Goal: Task Accomplishment & Management: Use online tool/utility

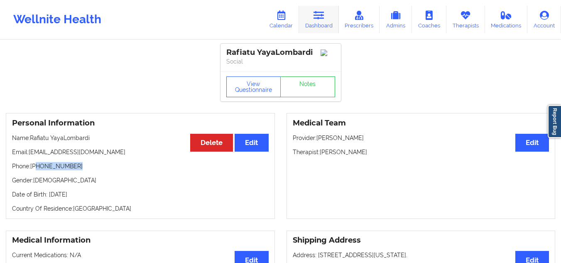
drag, startPoint x: 0, startPoint y: 0, endPoint x: 316, endPoint y: 17, distance: 316.9
click at [316, 17] on icon at bounding box center [319, 15] width 11 height 9
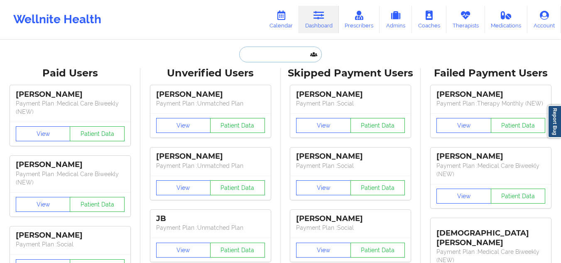
click at [276, 52] on input "text" at bounding box center [280, 55] width 82 height 16
paste input "Bedd S Beltre"
type input "Bedd S Beltre"
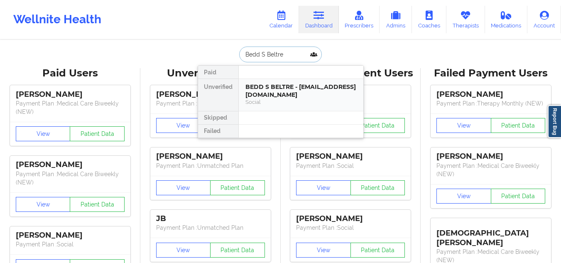
click at [285, 98] on div "BEDD S BELTRE - [EMAIL_ADDRESS][DOMAIN_NAME]" at bounding box center [300, 90] width 111 height 15
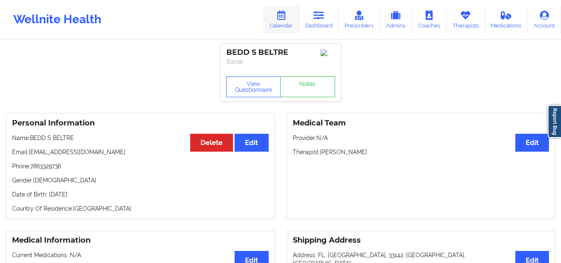
click at [282, 23] on link "Calendar" at bounding box center [281, 19] width 36 height 27
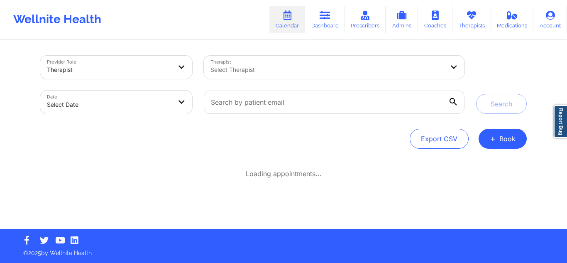
click at [145, 68] on div at bounding box center [109, 70] width 125 height 10
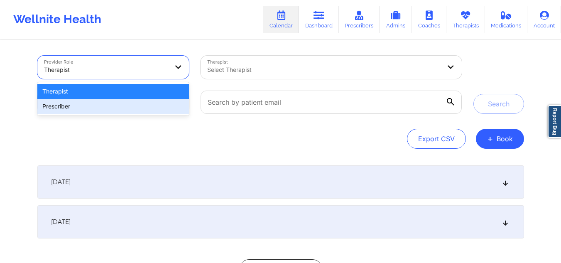
click at [114, 104] on div "Prescriber" at bounding box center [113, 106] width 152 height 15
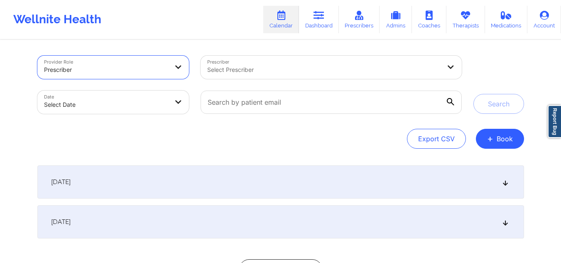
click at [265, 68] on div at bounding box center [324, 70] width 234 height 10
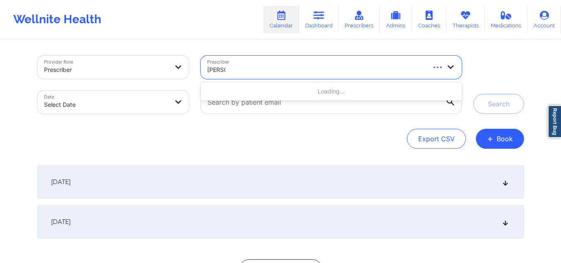
type input "amy ha"
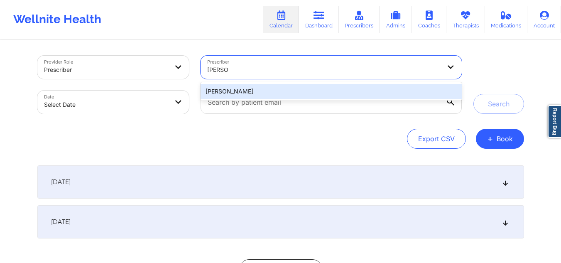
click at [247, 89] on div "[PERSON_NAME]" at bounding box center [331, 91] width 261 height 15
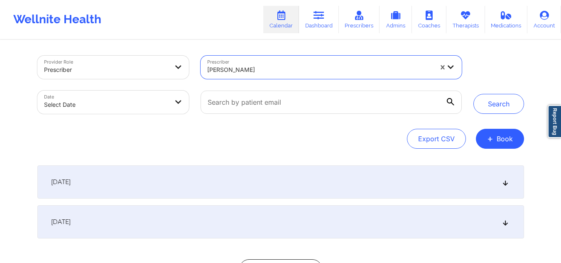
click at [158, 105] on body "Wellnite Health Calendar Dashboard Prescribers Admins Coaches Therapists Medica…" at bounding box center [280, 131] width 561 height 263
select select "2025-8"
select select "2025-9"
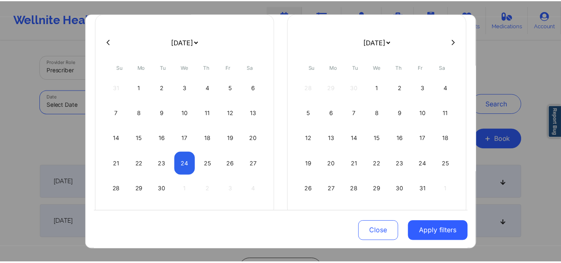
scroll to position [64, 0]
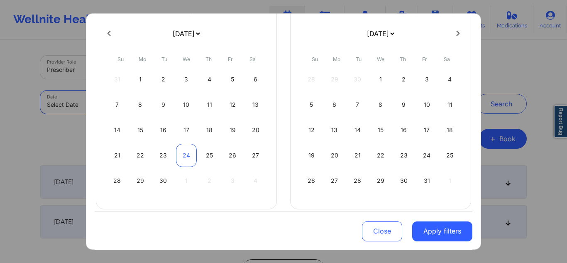
click at [187, 154] on div "24" at bounding box center [186, 155] width 21 height 23
select select "2025-8"
select select "2025-9"
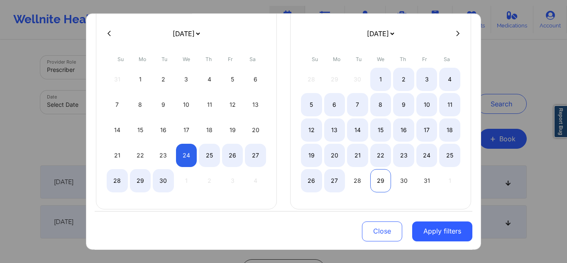
select select "2025-8"
select select "2025-9"
select select "2025-8"
select select "2025-9"
select select "2025-8"
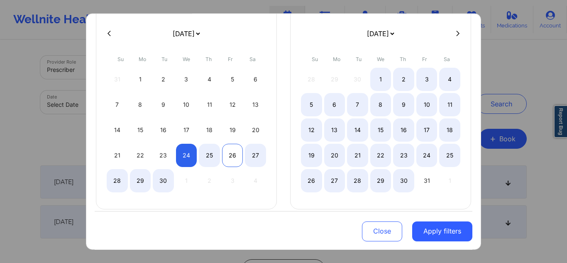
select select "2025-9"
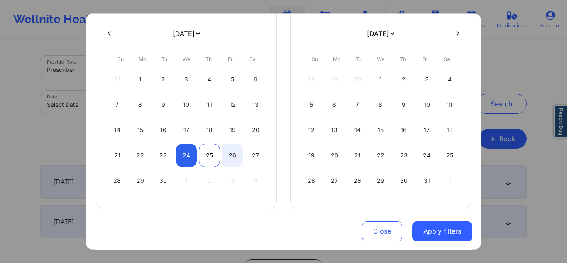
select select "2025-8"
select select "2025-9"
click at [211, 152] on div "25" at bounding box center [209, 155] width 21 height 23
select select "2025-8"
select select "2025-9"
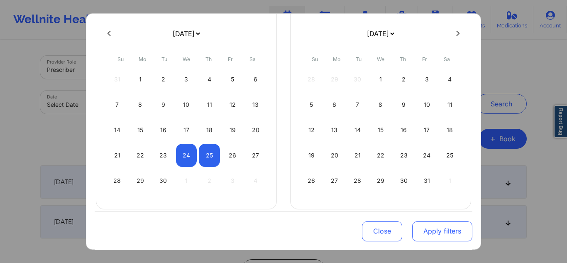
click at [422, 229] on button "Apply filters" at bounding box center [442, 231] width 60 height 20
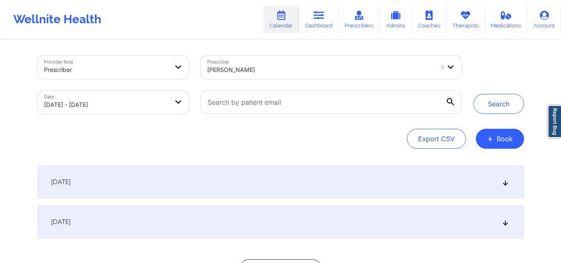
click at [506, 222] on icon at bounding box center [505, 222] width 7 height 6
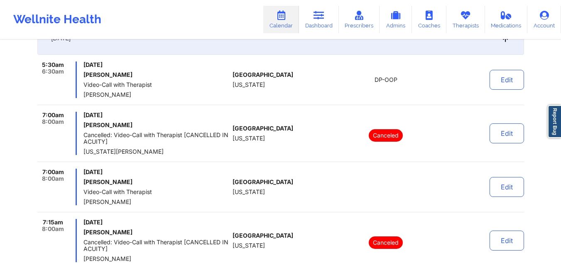
scroll to position [0, 0]
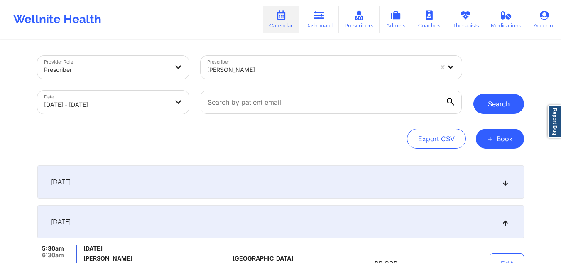
click at [515, 111] on button "Search" at bounding box center [498, 104] width 51 height 20
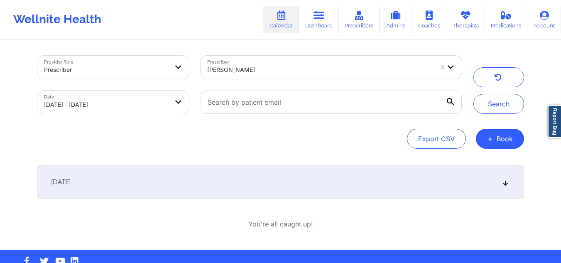
click at [499, 180] on div "[DATE]" at bounding box center [280, 181] width 487 height 33
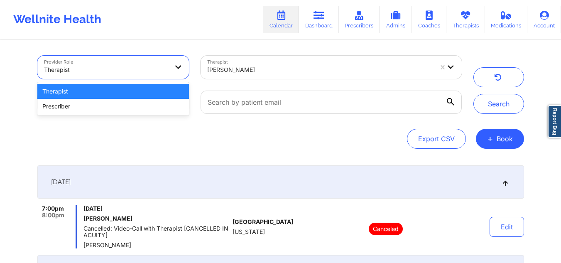
click at [131, 71] on div at bounding box center [106, 70] width 125 height 10
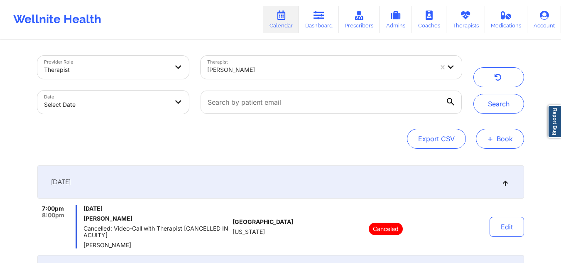
click at [495, 134] on button "+ Book" at bounding box center [500, 139] width 48 height 20
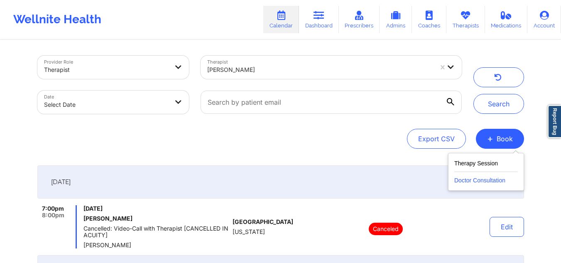
click at [473, 179] on button "Doctor Consultation" at bounding box center [486, 178] width 64 height 13
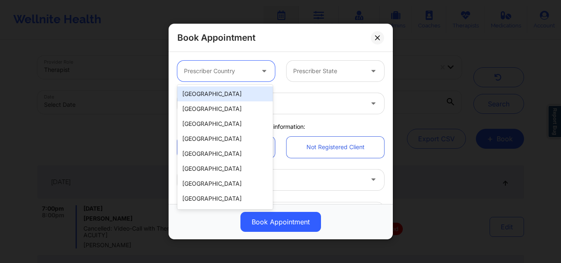
click at [247, 66] on div "Prescriber Country" at bounding box center [216, 71] width 78 height 21
click at [225, 93] on div "[GEOGRAPHIC_DATA]" at bounding box center [225, 93] width 96 height 15
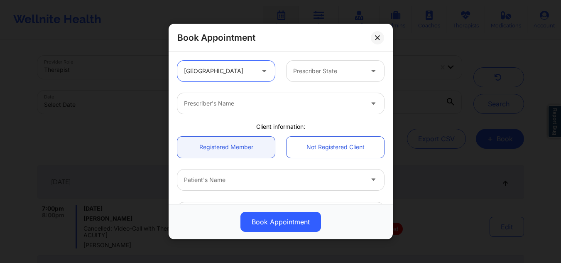
click at [338, 68] on div at bounding box center [328, 71] width 70 height 10
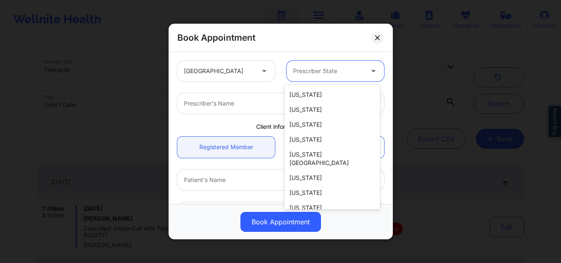
scroll to position [5, 0]
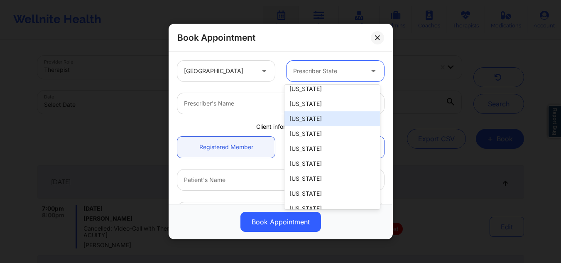
click at [350, 119] on div "[US_STATE]" at bounding box center [332, 118] width 96 height 15
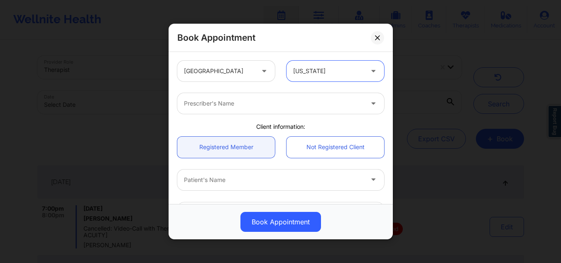
click at [337, 102] on div at bounding box center [273, 103] width 179 height 10
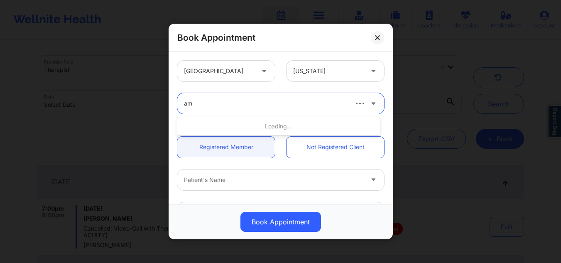
type input "[PERSON_NAME]"
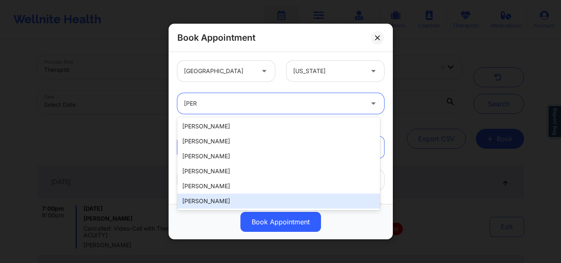
click at [241, 201] on div "[PERSON_NAME]" at bounding box center [278, 201] width 203 height 15
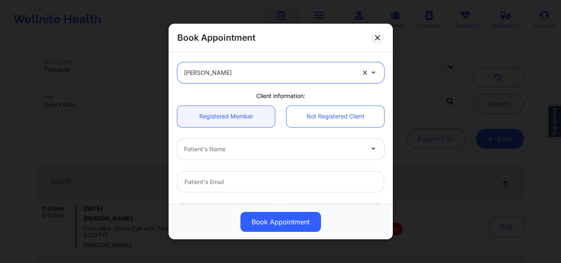
scroll to position [0, 0]
